Goal: Check status

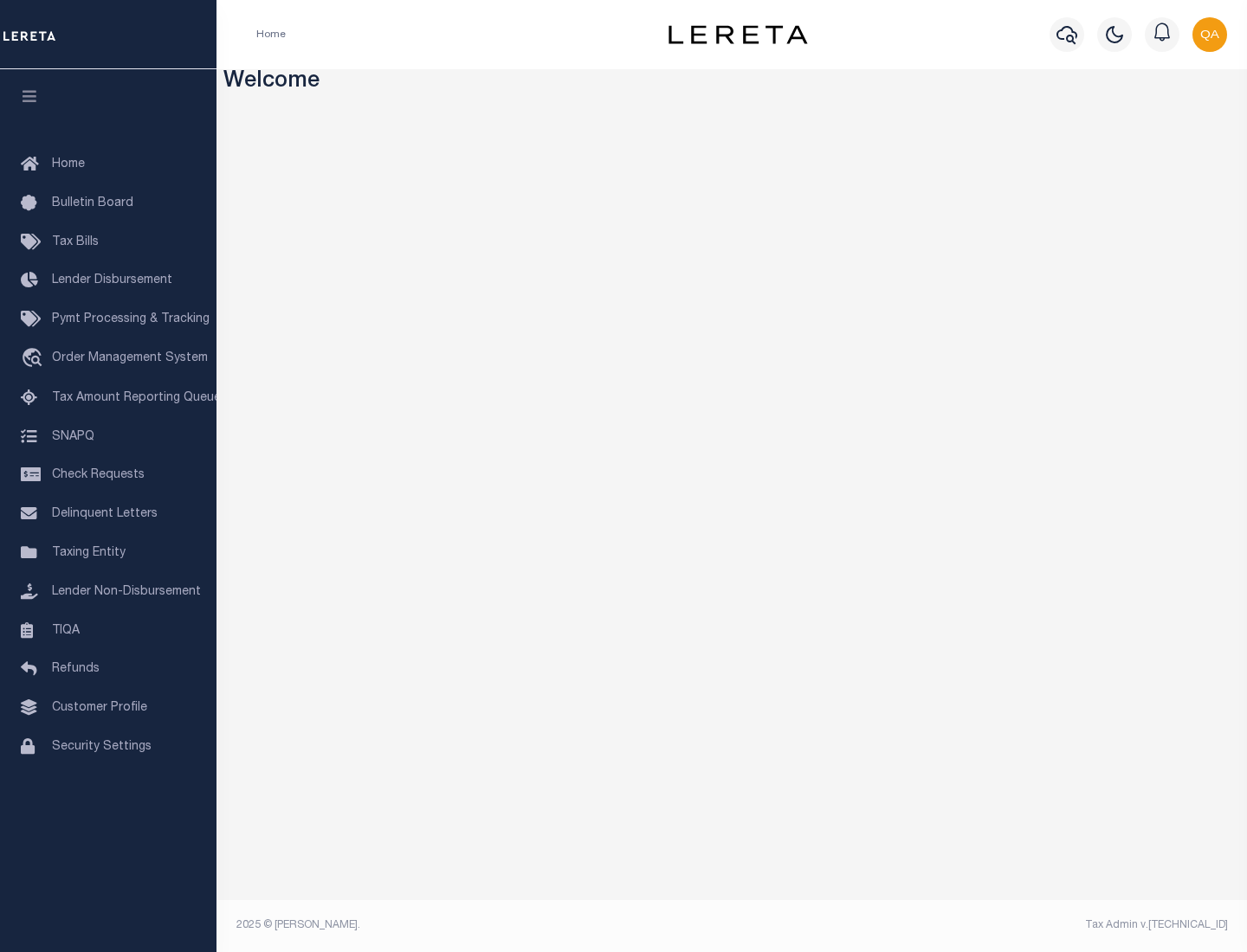
click at [108, 475] on span "Check Requests" at bounding box center [98, 475] width 92 height 13
select select "50"
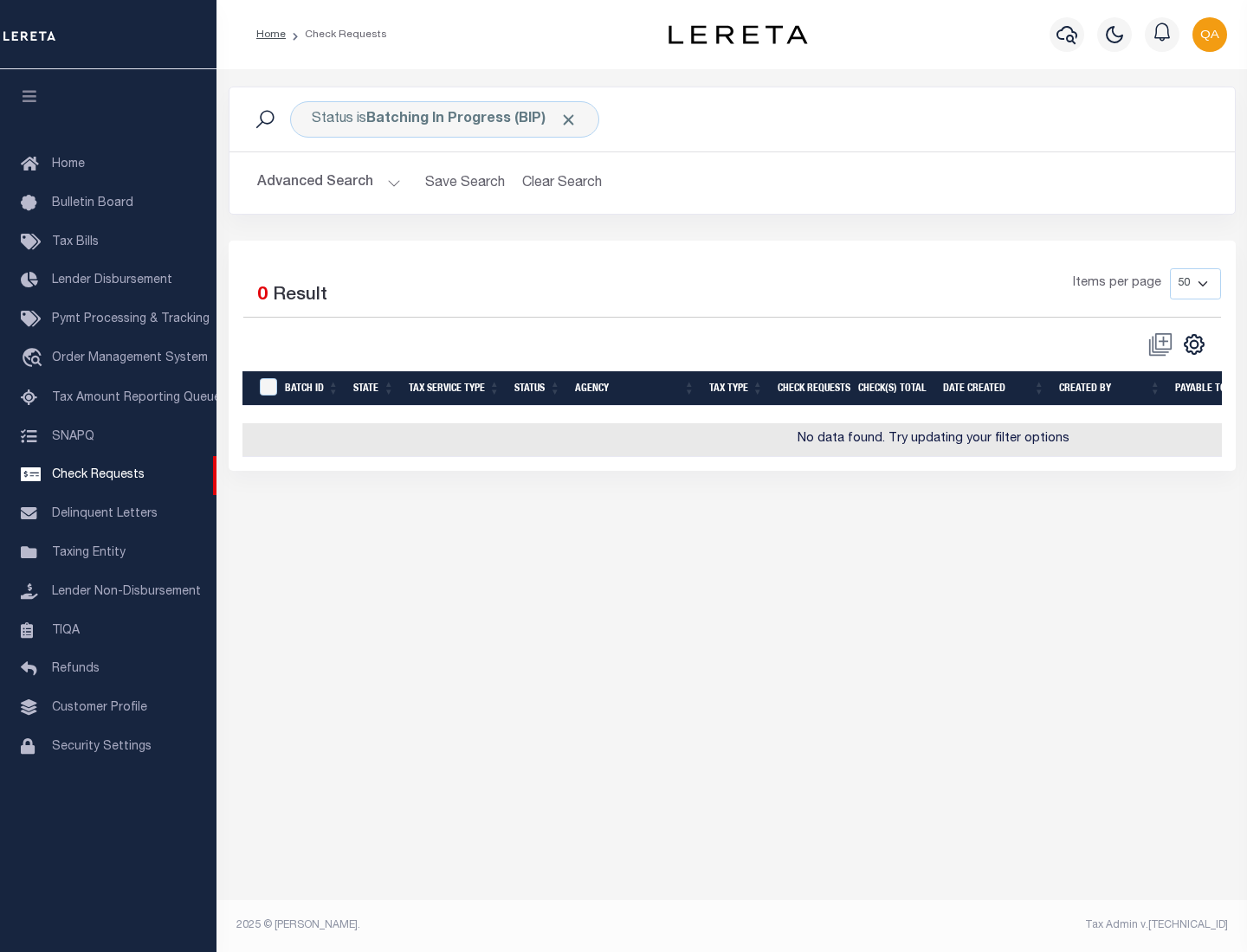
click at [569, 119] on span "Click to Remove" at bounding box center [568, 120] width 18 height 18
